Goal: Obtain resource: Download file/media

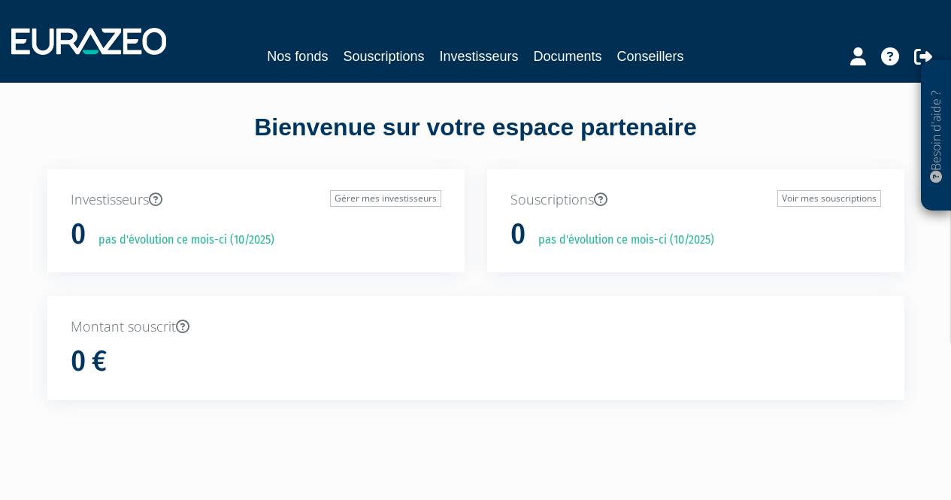
scroll to position [36, 0]
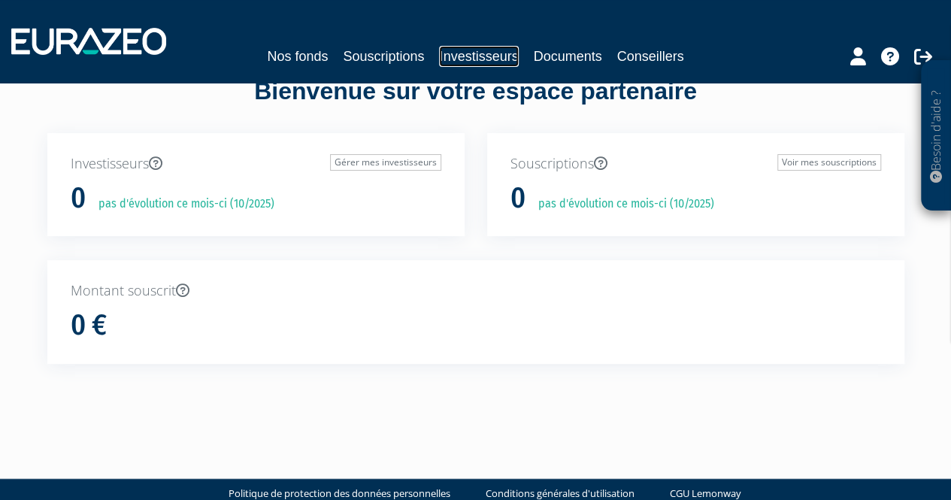
click at [474, 61] on link "Investisseurs" at bounding box center [478, 56] width 79 height 21
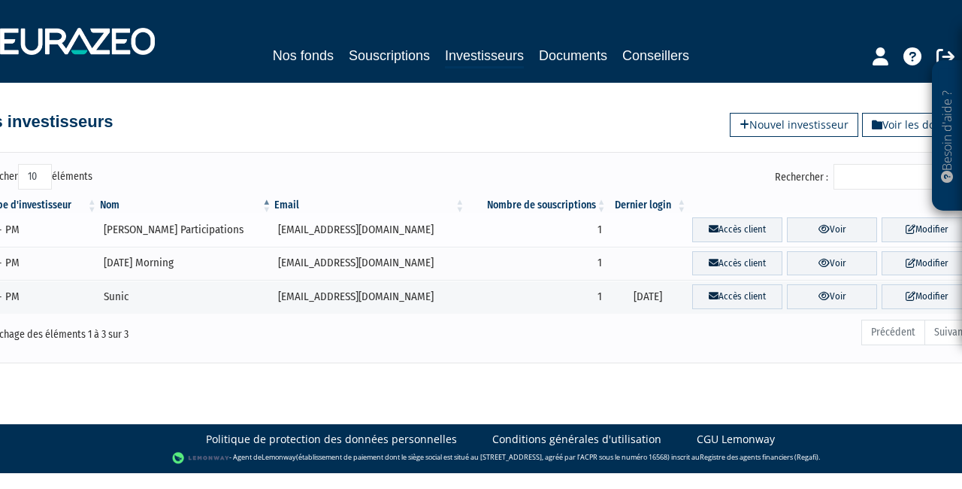
scroll to position [0, 26]
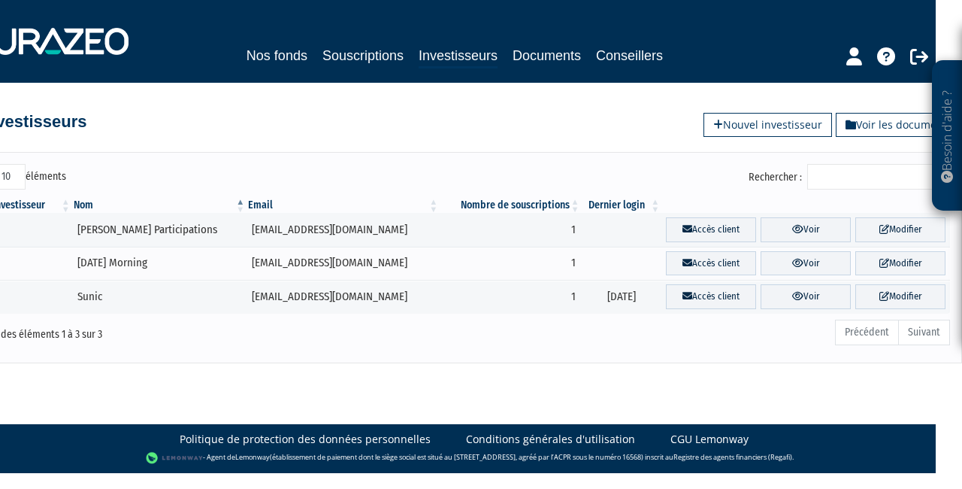
drag, startPoint x: 813, startPoint y: 225, endPoint x: 787, endPoint y: 210, distance: 29.7
click at [787, 210] on th "&nbsp;" at bounding box center [805, 205] width 289 height 15
click at [792, 225] on icon at bounding box center [797, 229] width 11 height 10
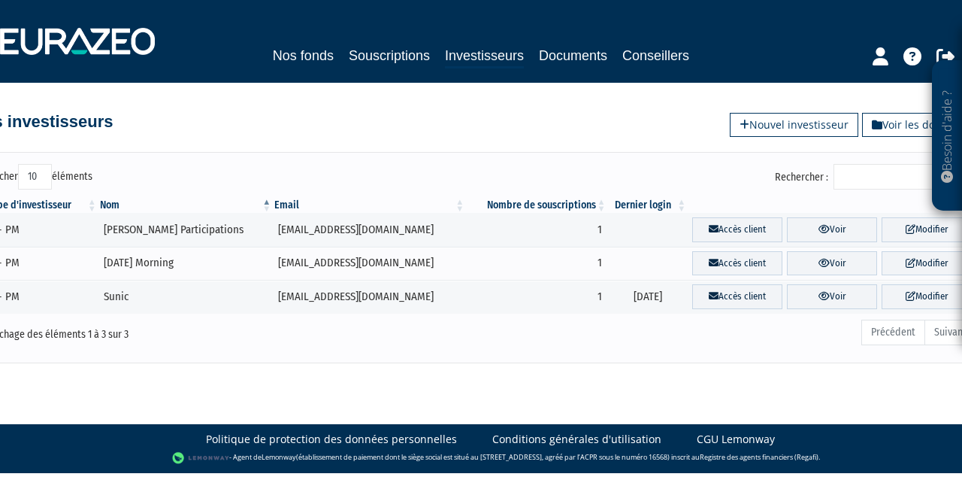
scroll to position [0, 26]
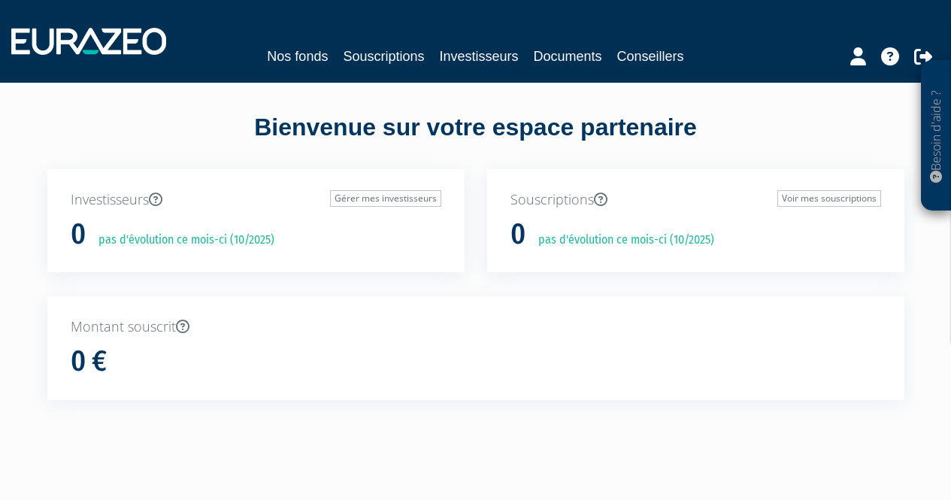
scroll to position [36, 0]
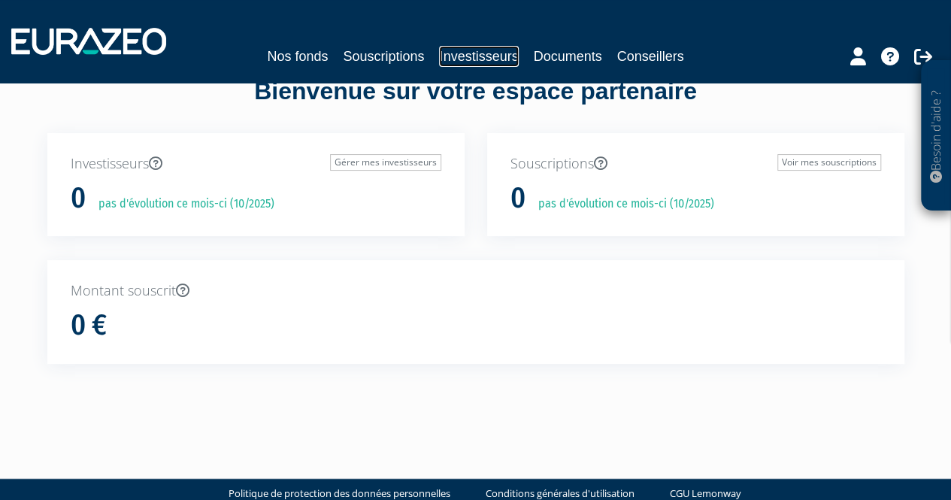
click at [507, 56] on link "Investisseurs" at bounding box center [478, 56] width 79 height 21
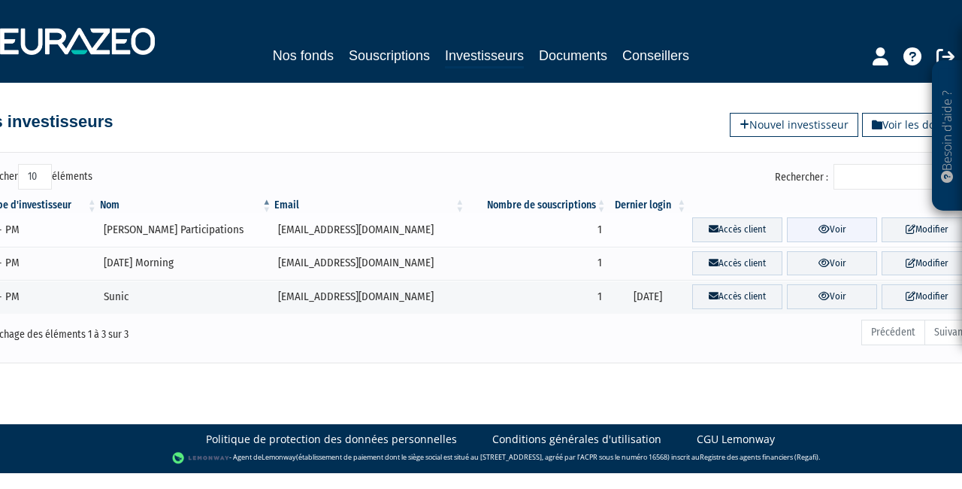
click at [822, 224] on link "Voir" at bounding box center [832, 229] width 90 height 25
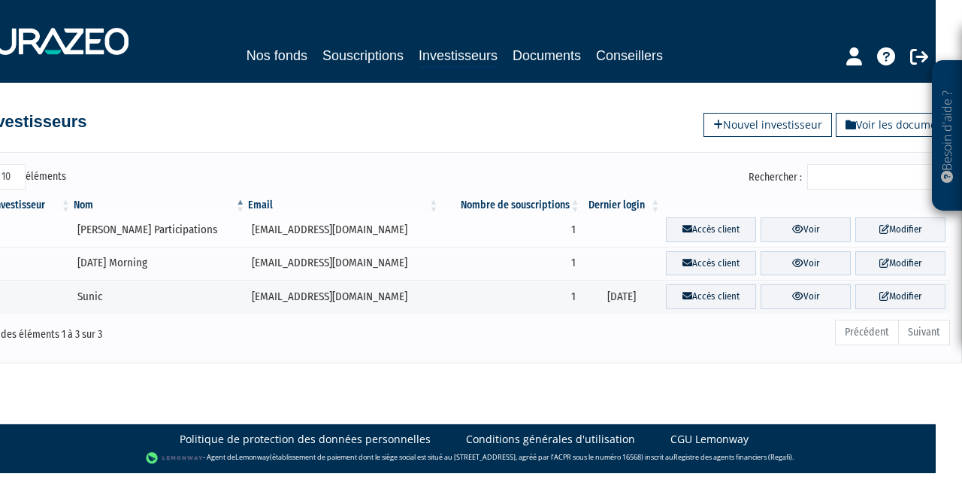
click at [391, 232] on td "valentine_clerc@hotmail.fr" at bounding box center [343, 230] width 193 height 34
click at [158, 223] on td "Clerc Reybier Participations" at bounding box center [159, 230] width 174 height 34
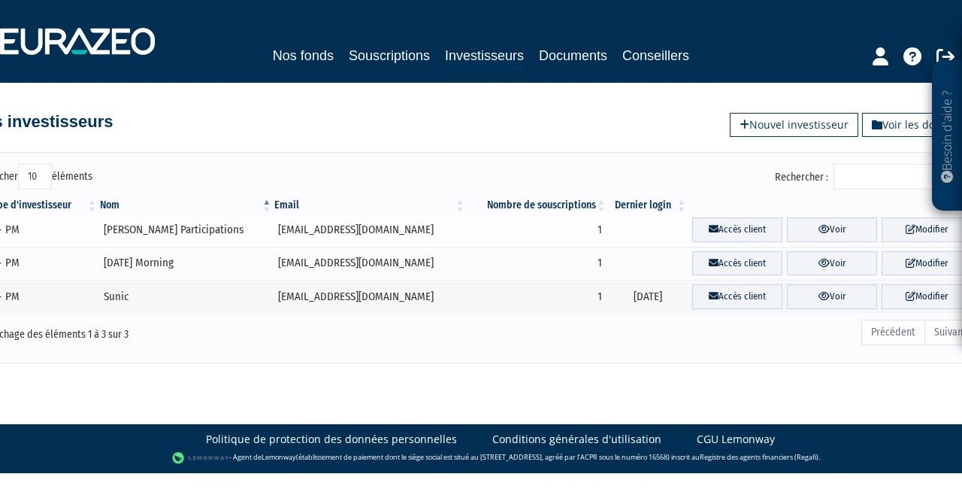
click at [9, 226] on td "- PM" at bounding box center [42, 230] width 113 height 34
click at [572, 226] on td "1" at bounding box center [536, 230] width 141 height 34
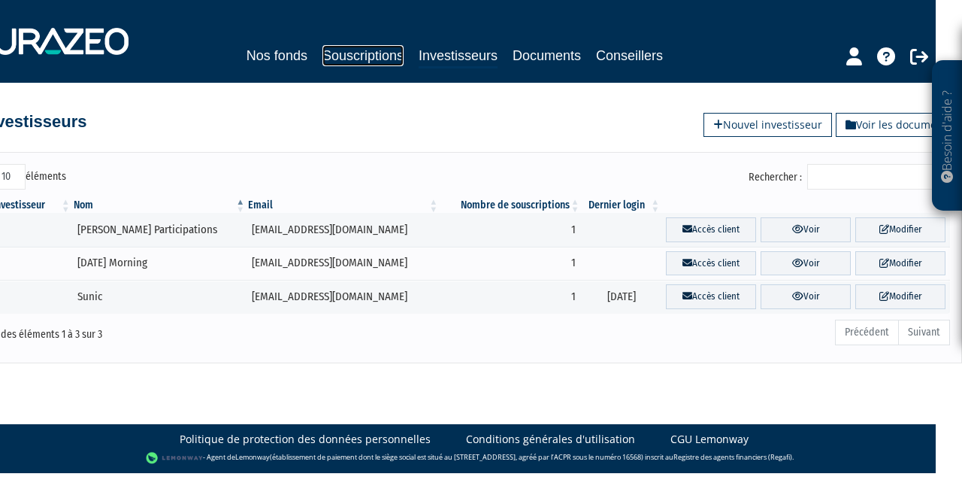
click at [370, 49] on link "Souscriptions" at bounding box center [362, 55] width 81 height 21
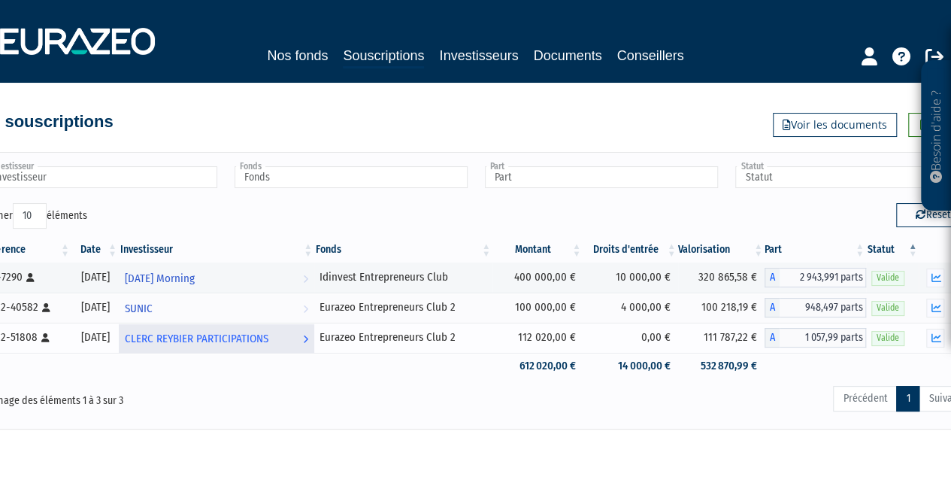
click at [191, 335] on span "CLERC REYBIER PARTICIPATIONS" at bounding box center [197, 339] width 144 height 28
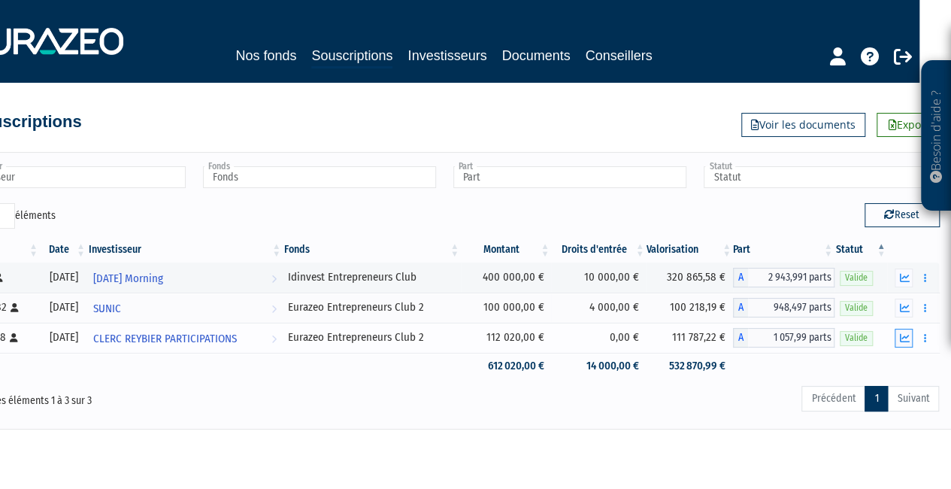
click at [902, 336] on icon "button" at bounding box center [904, 338] width 10 height 10
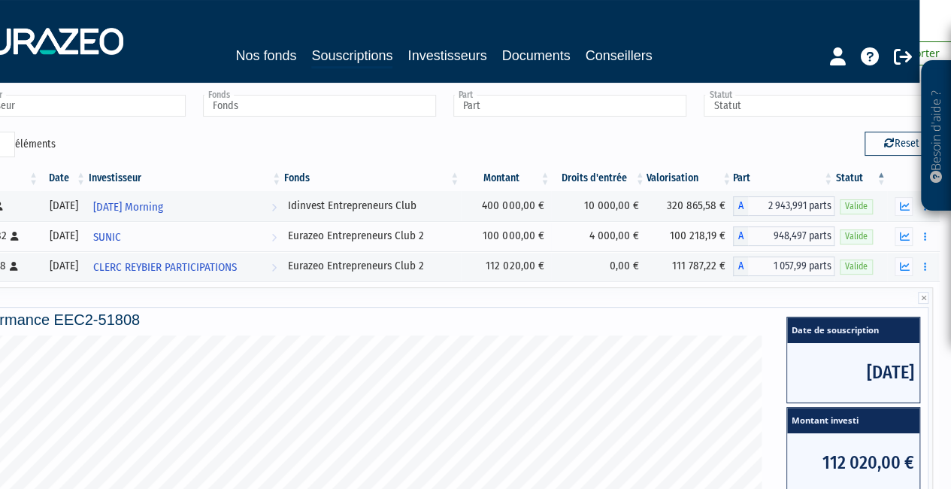
scroll to position [71, 32]
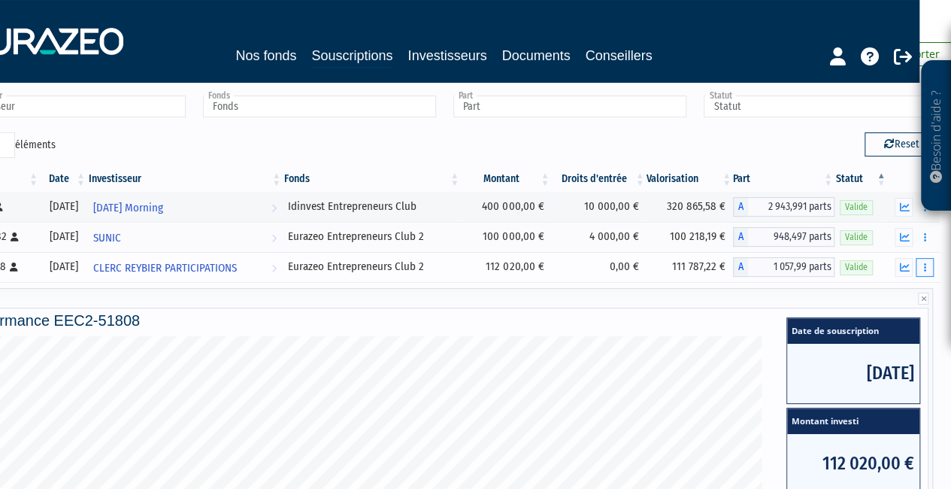
click at [925, 265] on icon "button" at bounding box center [925, 267] width 2 height 10
click at [872, 297] on link "Documents" at bounding box center [891, 294] width 75 height 25
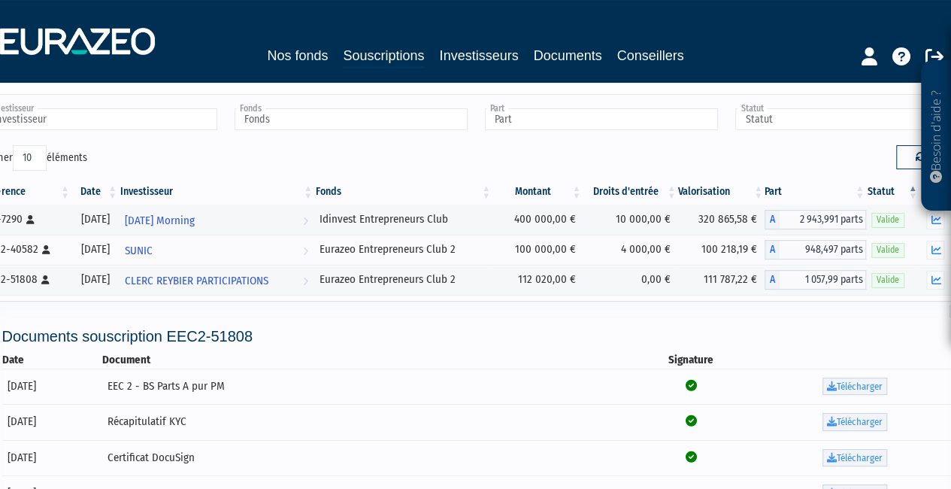
scroll to position [0, 0]
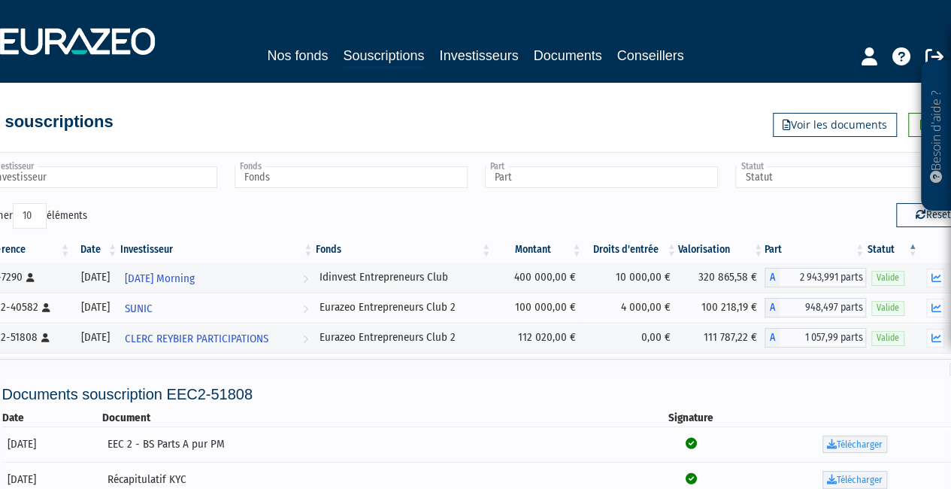
click at [578, 66] on div "Nos fonds Souscriptions Investisseurs Documents Conseillers" at bounding box center [475, 56] width 649 height 23
click at [575, 55] on link "Documents" at bounding box center [568, 55] width 68 height 21
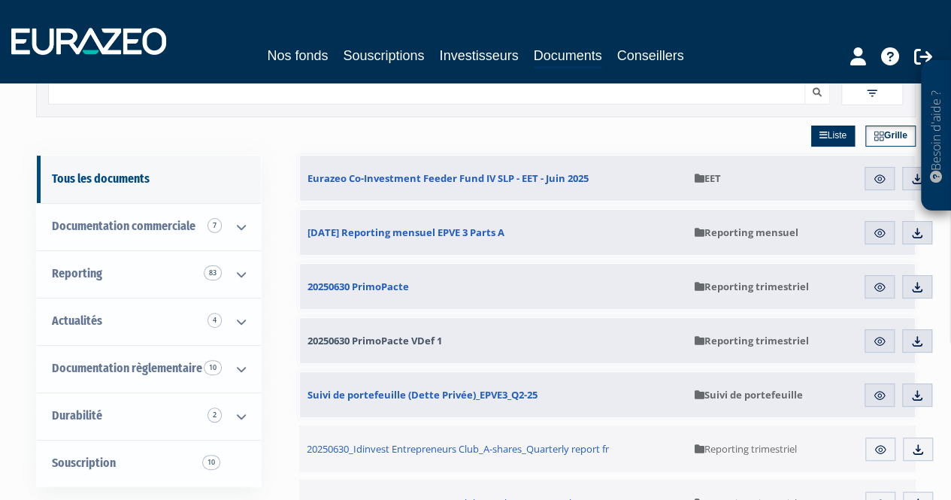
scroll to position [62, 0]
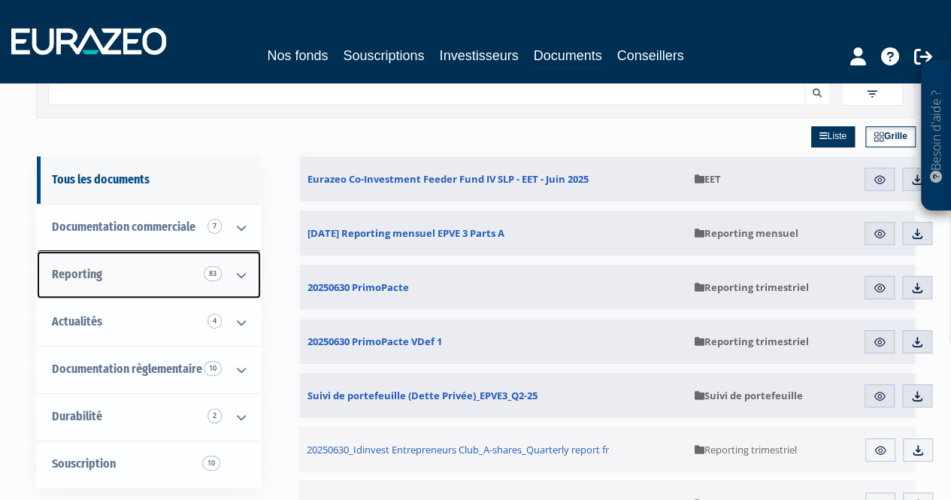
click at [152, 280] on link "Reporting 83" at bounding box center [149, 274] width 224 height 47
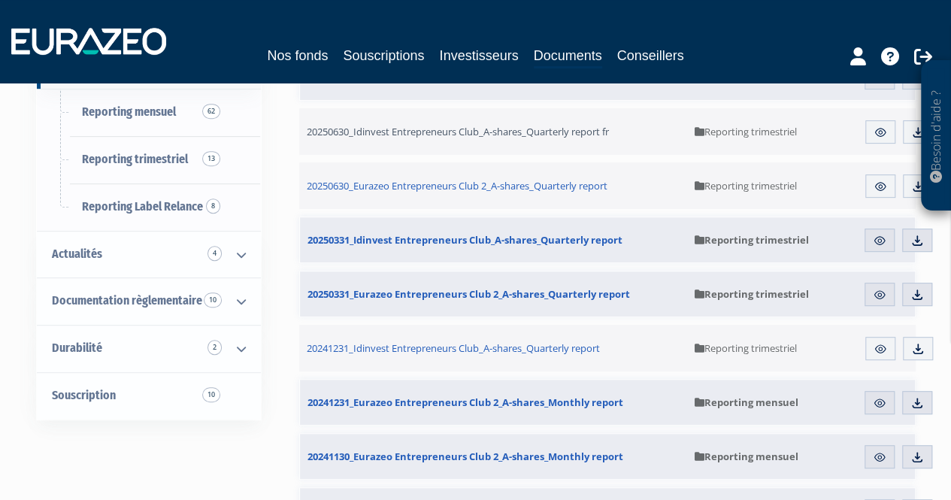
scroll to position [271, 0]
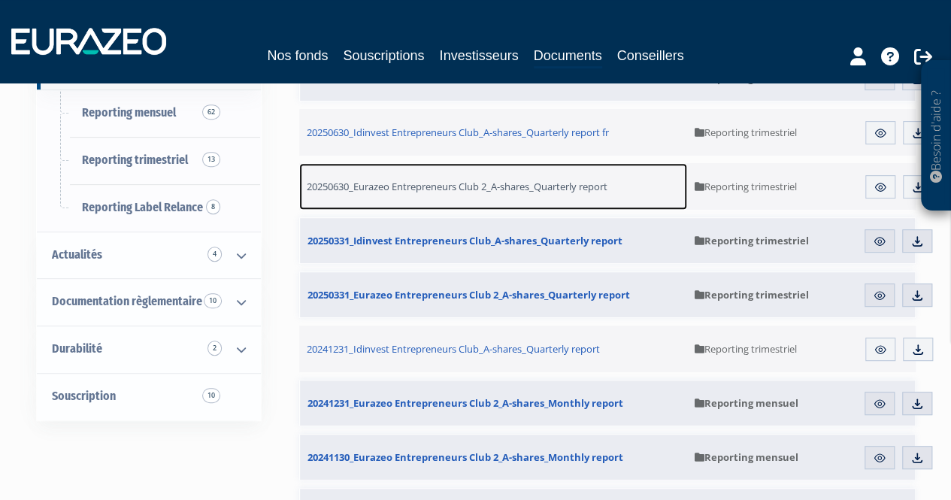
click at [468, 187] on span "20250630_Eurazeo Entrepreneurs Club 2_A-shares_Quarterly report" at bounding box center [457, 187] width 301 height 14
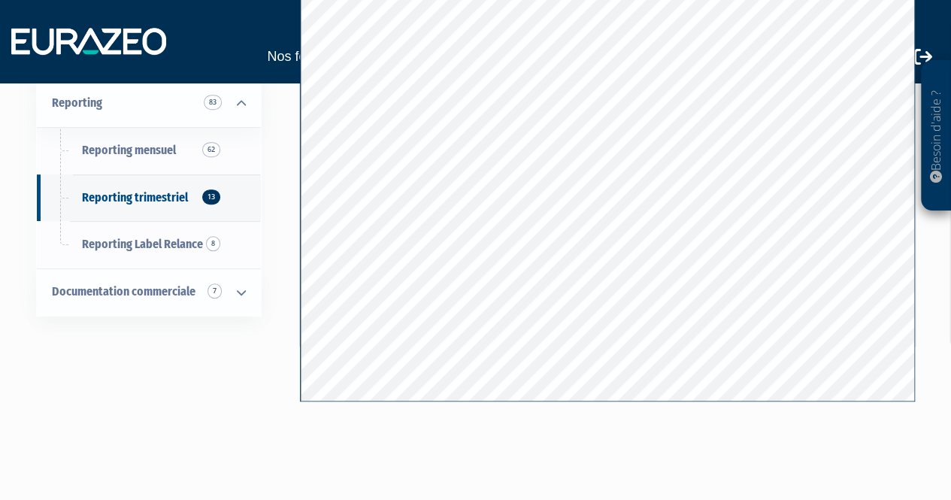
scroll to position [297, 0]
